Goal: Task Accomplishment & Management: Complete application form

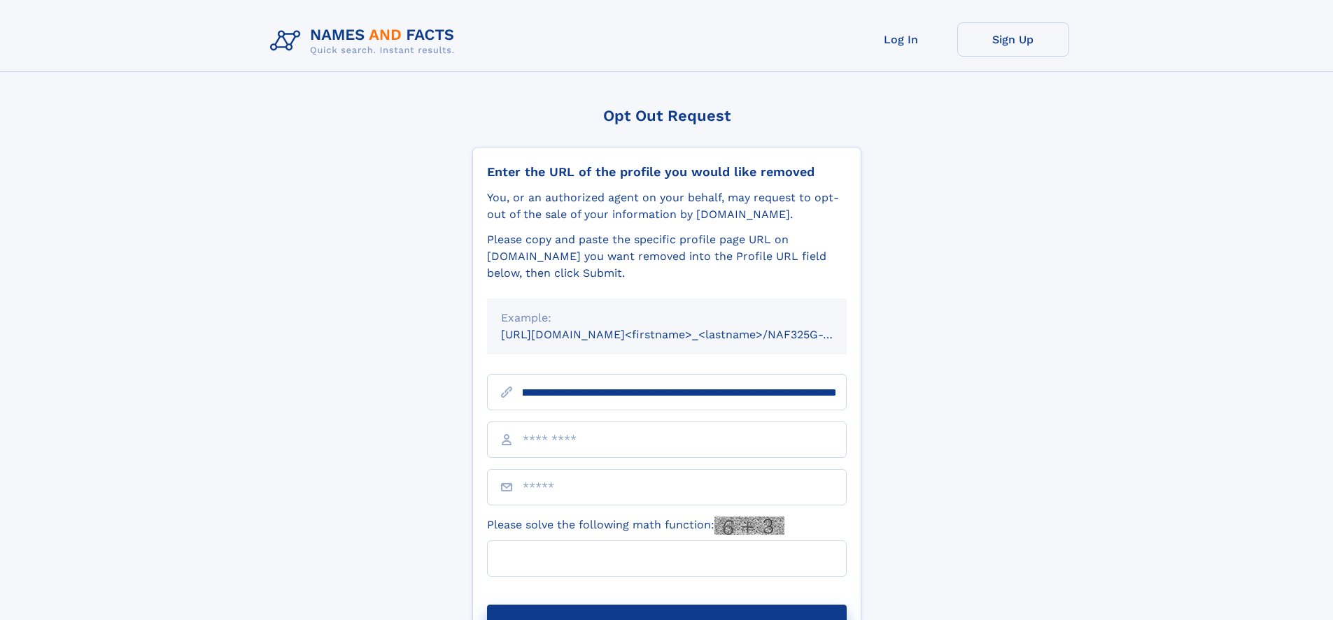
scroll to position [0, 183]
type input "**********"
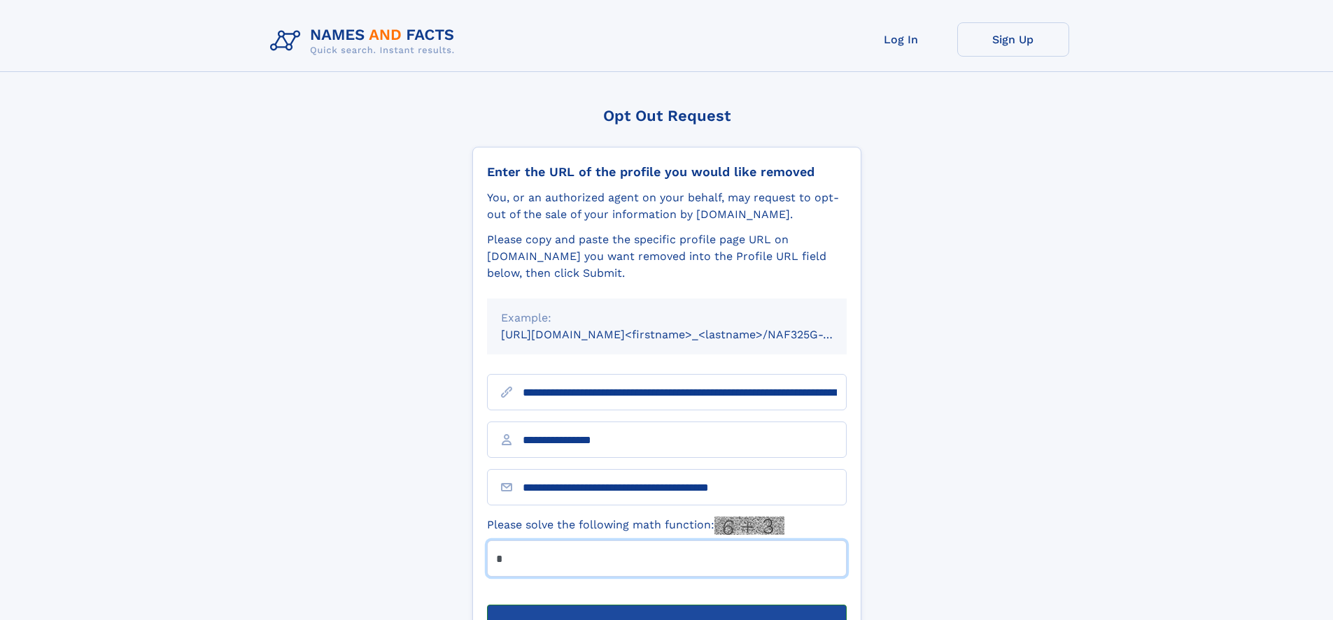
type input "*"
click at [666, 605] on button "Submit Opt Out Request" at bounding box center [667, 627] width 360 height 45
